Goal: Check status

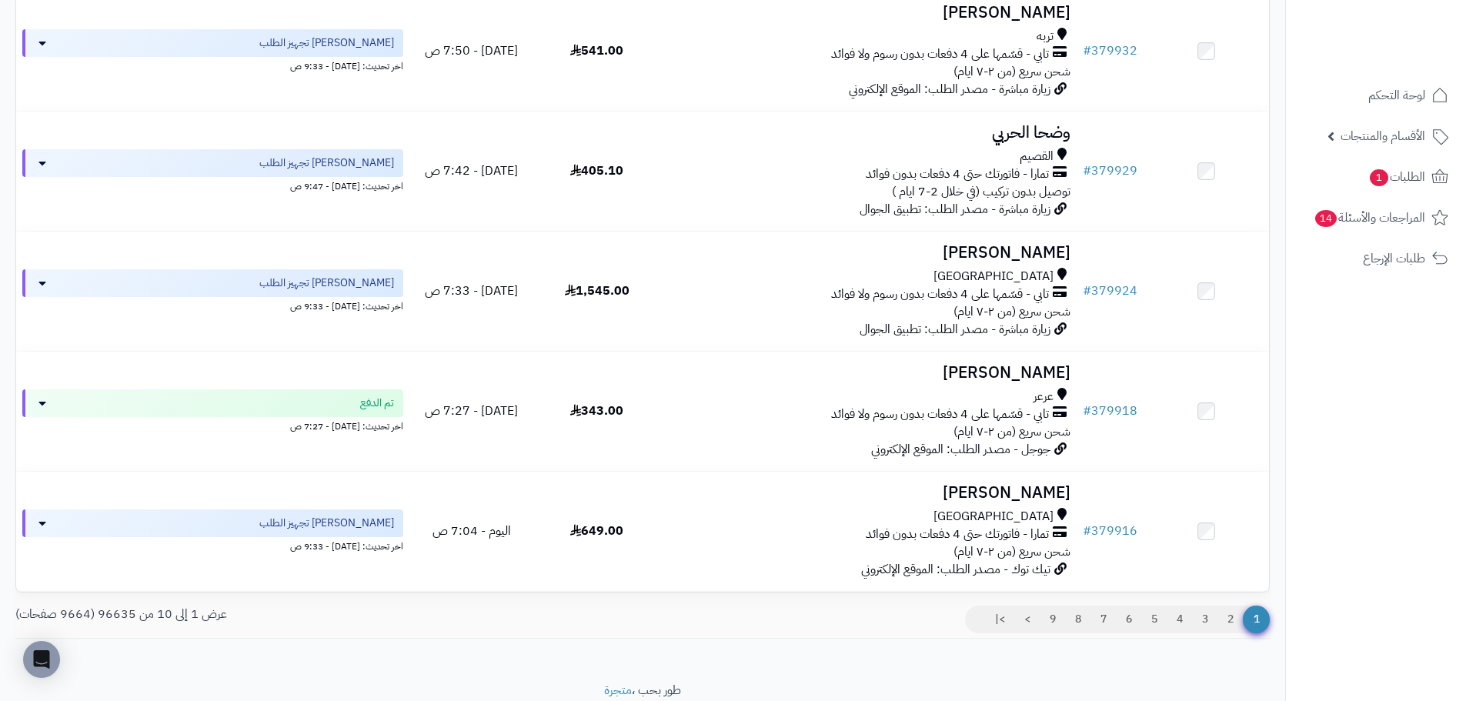
scroll to position [914, 0]
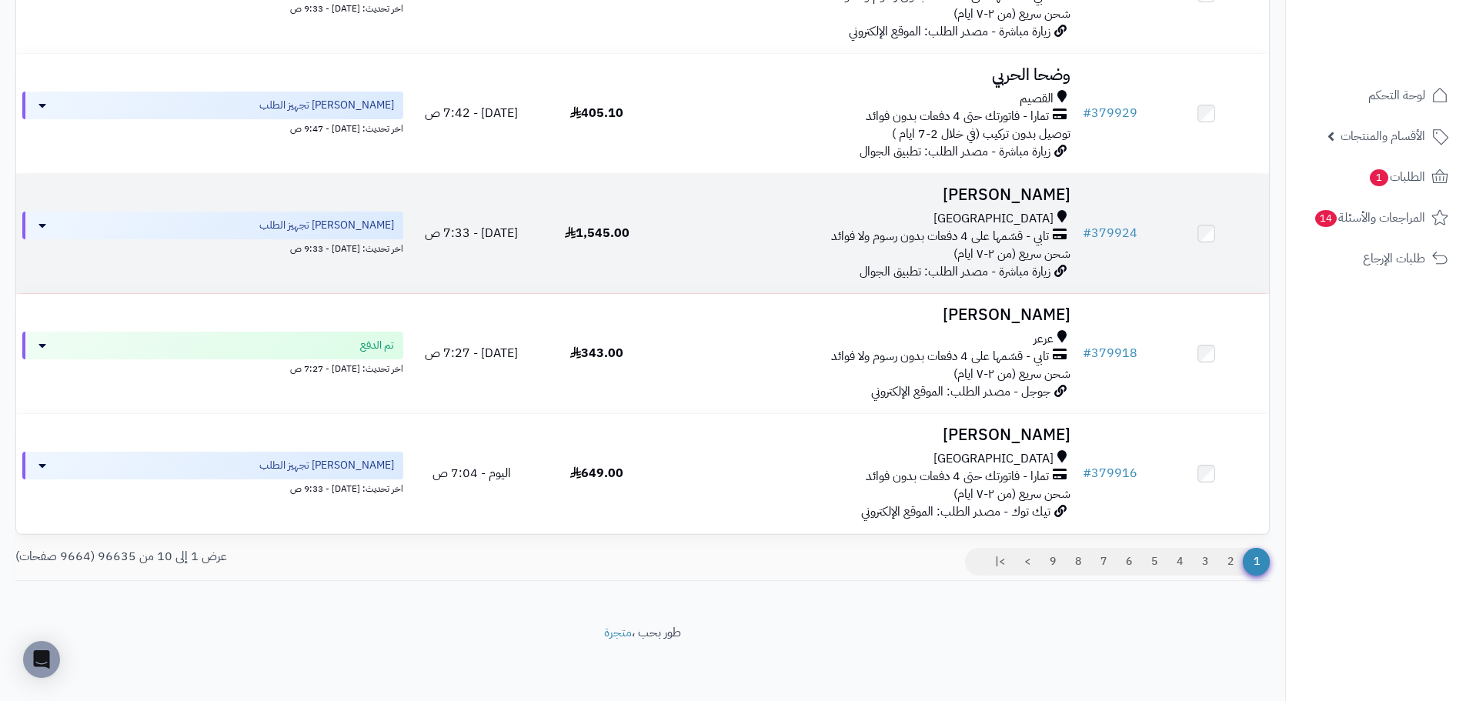
click at [674, 255] on div "[GEOGRAPHIC_DATA] تابي - قسّمها على 4 دفعات بدون رسوم ولا فوائد شحن سريع (من ٢-…" at bounding box center [868, 236] width 405 height 53
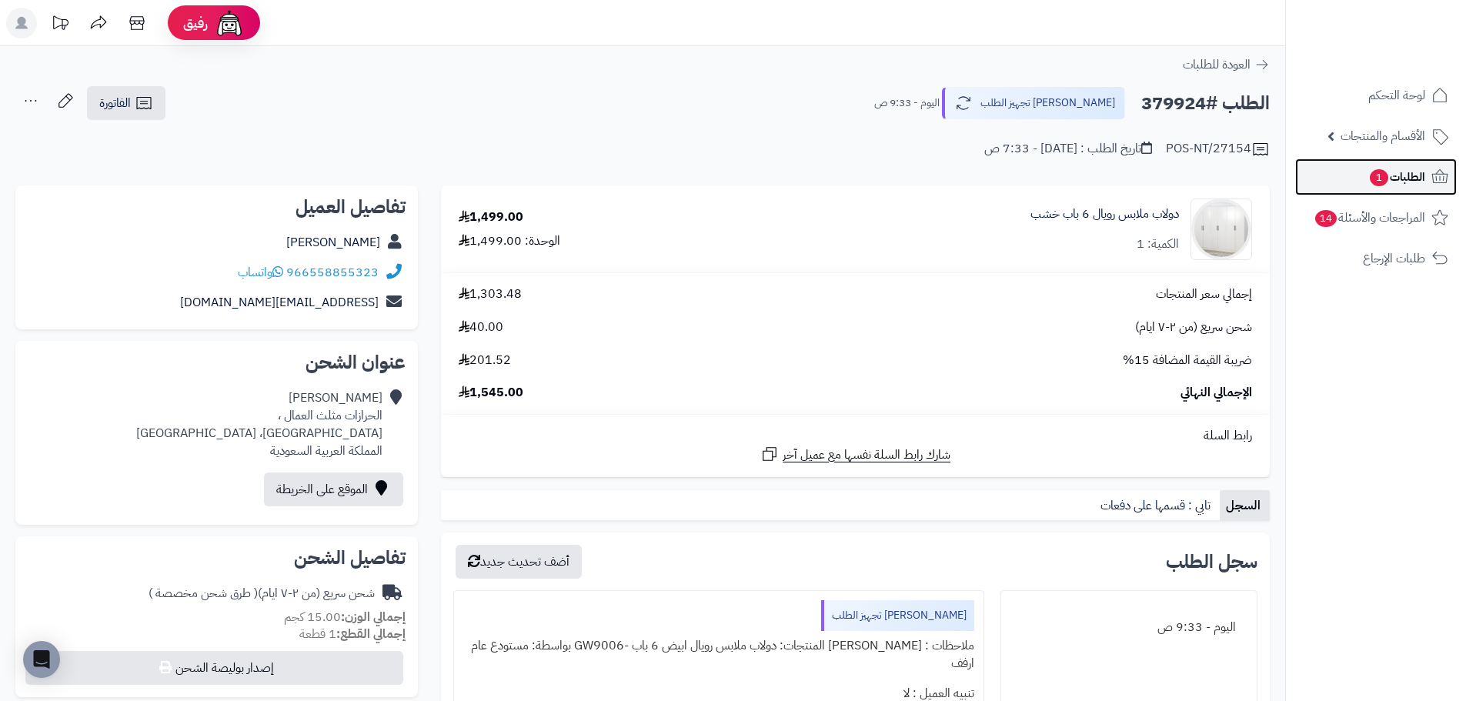
click at [1398, 187] on span "الطلبات 1" at bounding box center [1397, 177] width 57 height 22
